Goal: Information Seeking & Learning: Learn about a topic

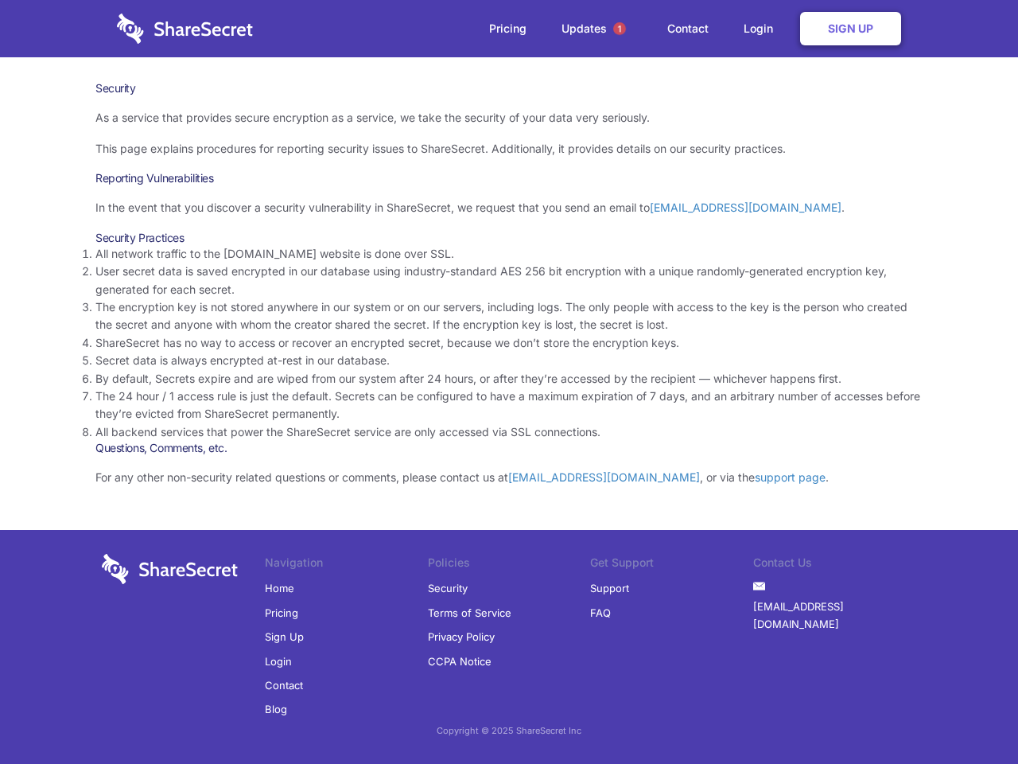
click at [509, 382] on li "By default, Secrets expire and are wiped from our system after 24 hours, or aft…" at bounding box center [508, 379] width 827 height 18
click at [620, 29] on span "1" at bounding box center [619, 28] width 13 height 13
